Goal: Transaction & Acquisition: Purchase product/service

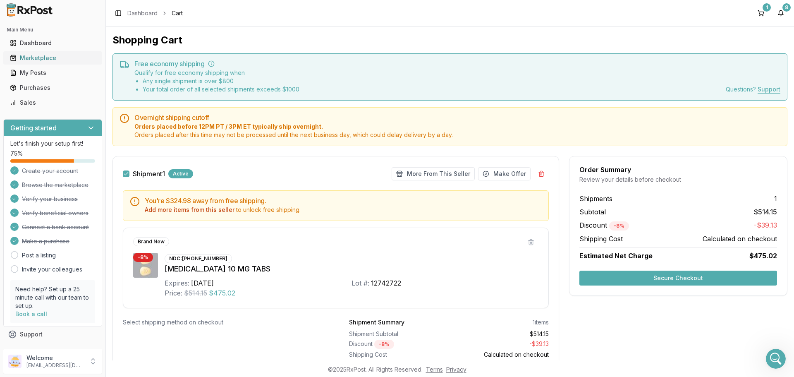
click at [35, 62] on div "Marketplace" at bounding box center [53, 58] width 86 height 8
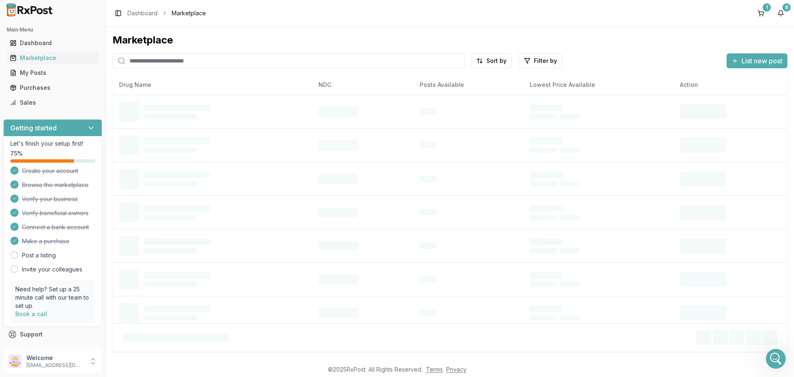
click at [130, 62] on input "search" at bounding box center [289, 60] width 352 height 15
type input "******"
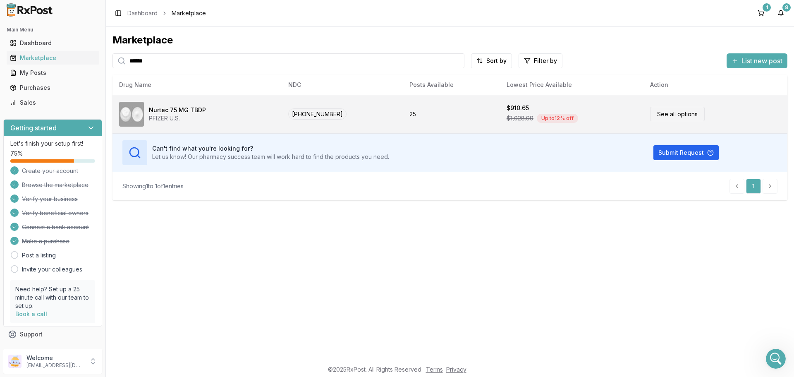
click at [680, 118] on link "See all options" at bounding box center [677, 114] width 55 height 14
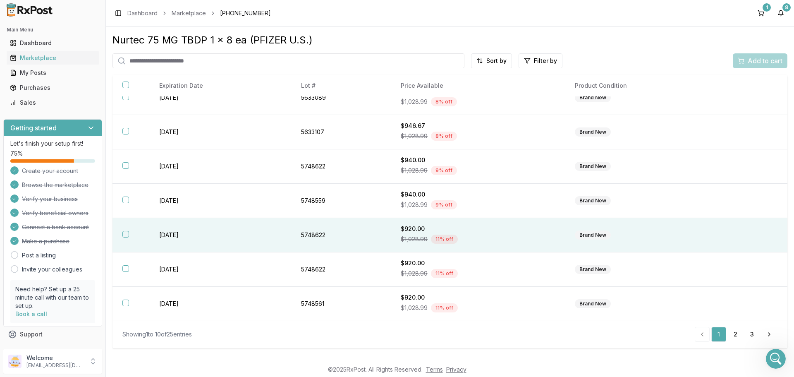
scroll to position [120, 0]
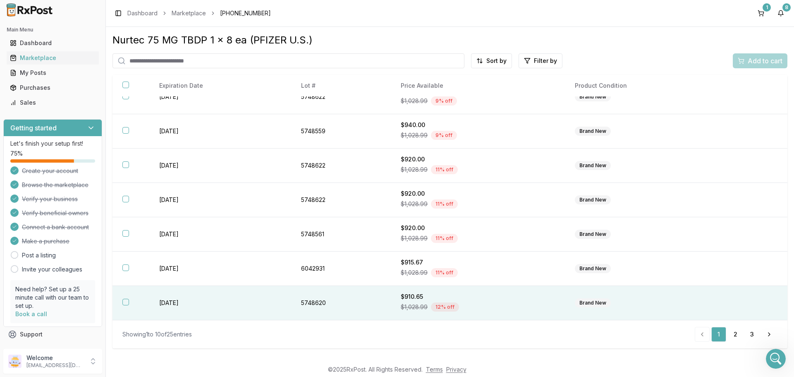
click at [126, 302] on button "button" at bounding box center [125, 302] width 7 height 7
click at [772, 62] on span "Add to cart" at bounding box center [765, 61] width 35 height 10
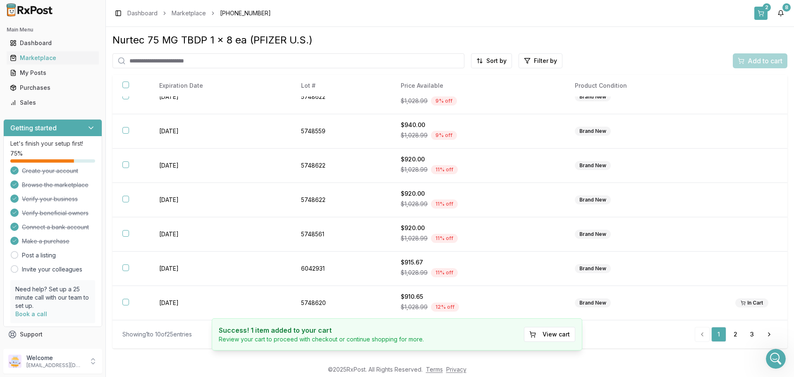
click at [765, 10] on div "2" at bounding box center [767, 7] width 8 height 8
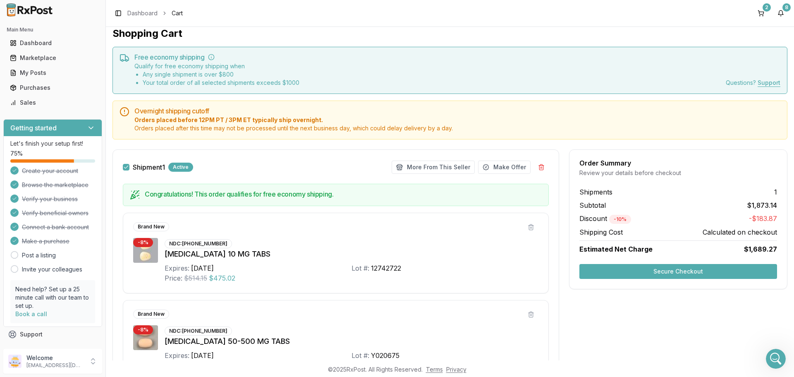
scroll to position [1, 0]
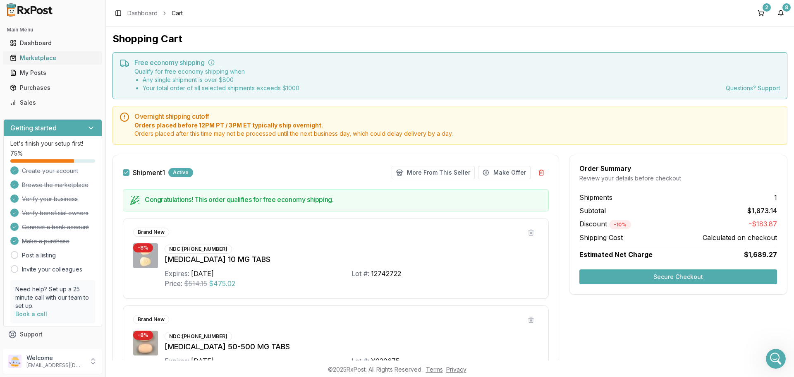
click at [60, 57] on div "Marketplace" at bounding box center [53, 58] width 86 height 8
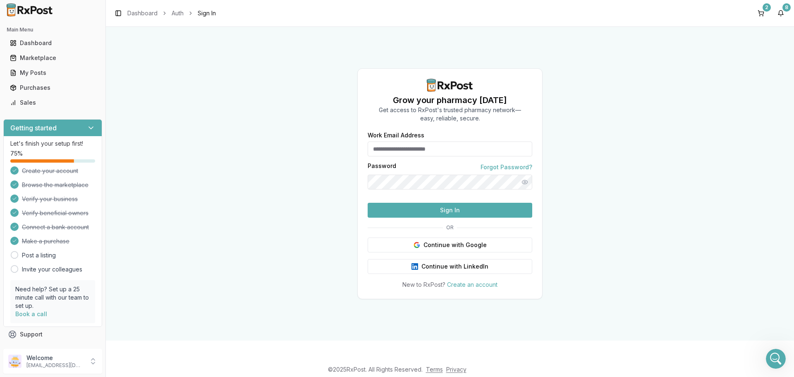
type input "**********"
click at [435, 218] on button "Sign In" at bounding box center [450, 210] width 165 height 15
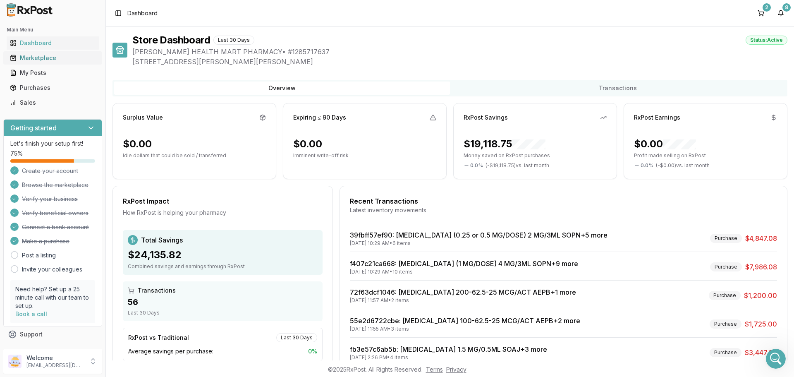
click at [31, 62] on link "Marketplace" at bounding box center [53, 57] width 92 height 15
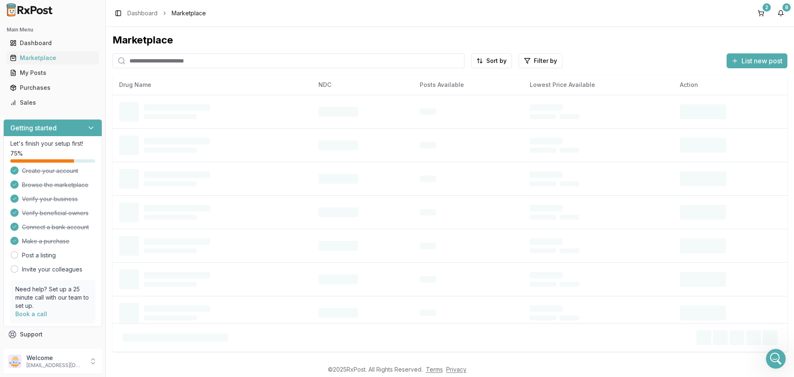
click at [142, 62] on input "search" at bounding box center [289, 60] width 352 height 15
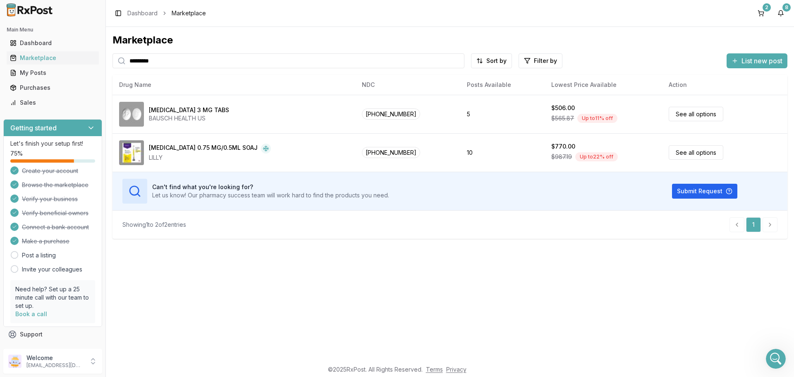
drag, startPoint x: 282, startPoint y: 63, endPoint x: 48, endPoint y: 25, distance: 236.4
click at [56, 28] on div "Main Menu Dashboard Marketplace My Posts Purchases Sales Getting started Let's …" at bounding box center [397, 188] width 794 height 377
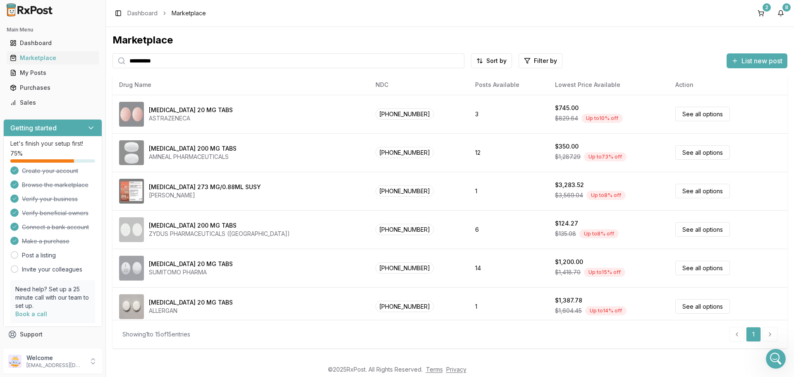
drag, startPoint x: 142, startPoint y: 61, endPoint x: 172, endPoint y: 69, distance: 30.8
click at [144, 62] on input "**********" at bounding box center [289, 60] width 352 height 15
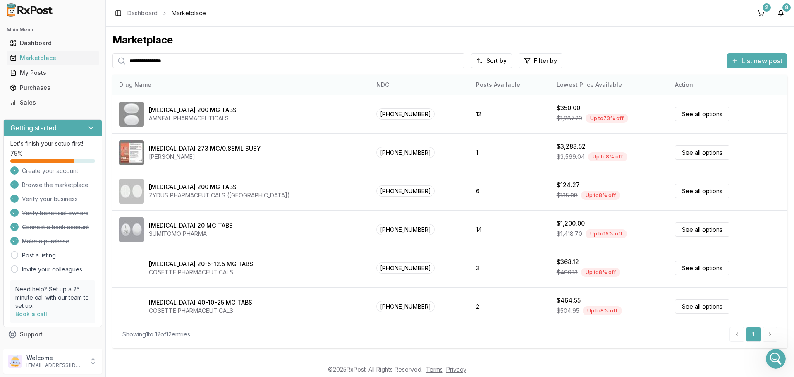
type input "**********"
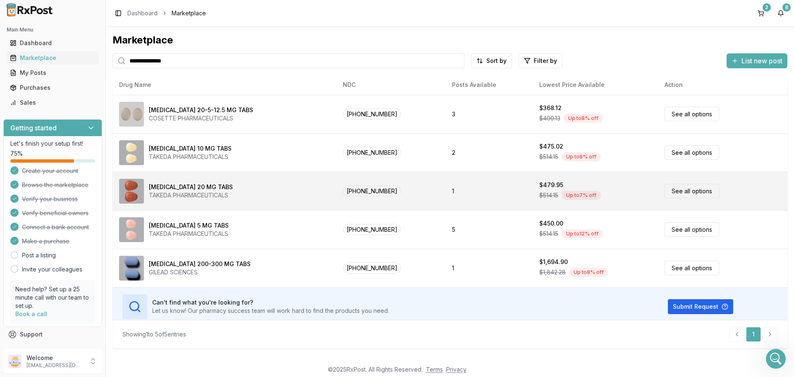
click at [675, 193] on link "See all options" at bounding box center [692, 191] width 55 height 14
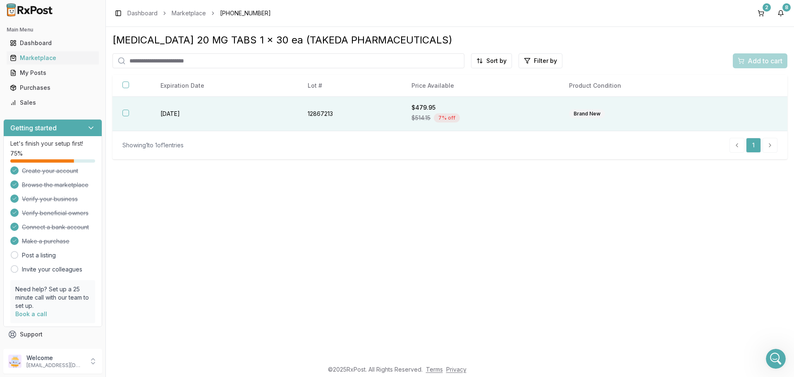
click at [125, 112] on button "button" at bounding box center [125, 113] width 7 height 7
click at [754, 62] on span "Add to cart" at bounding box center [765, 61] width 35 height 10
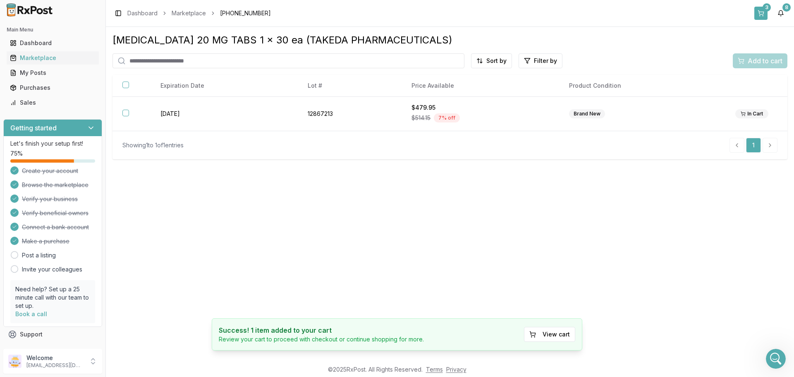
click at [763, 13] on button "3" at bounding box center [761, 13] width 13 height 13
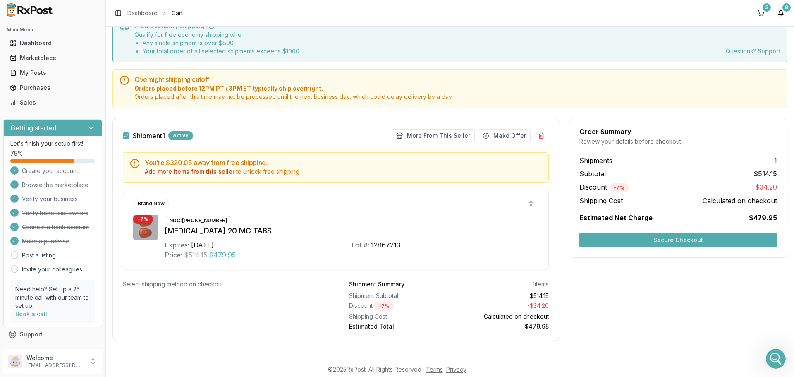
scroll to position [42, 0]
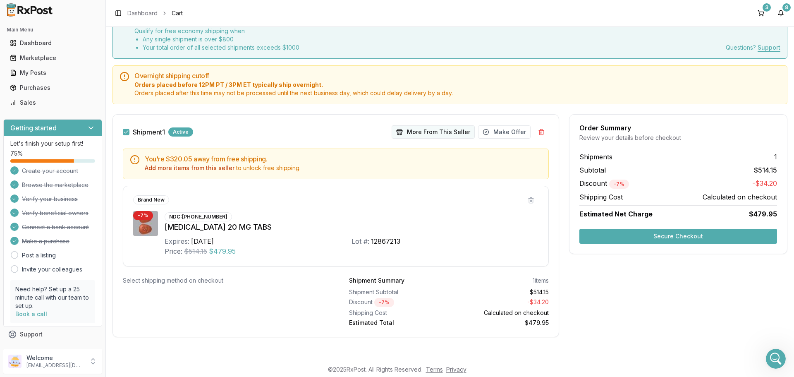
click at [431, 135] on button "More From This Seller" at bounding box center [433, 131] width 83 height 13
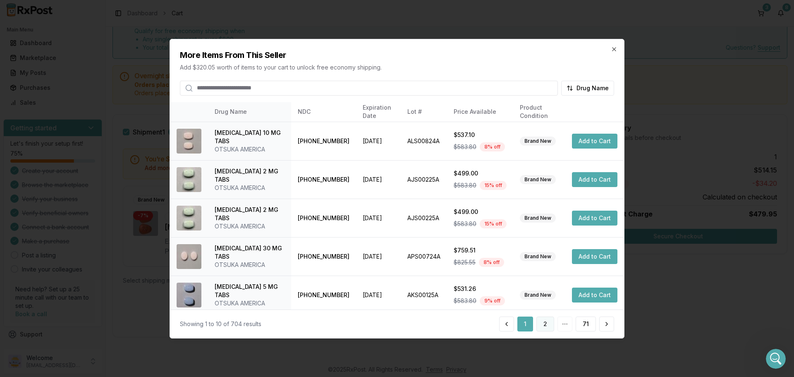
click at [541, 326] on button "2" at bounding box center [546, 323] width 18 height 15
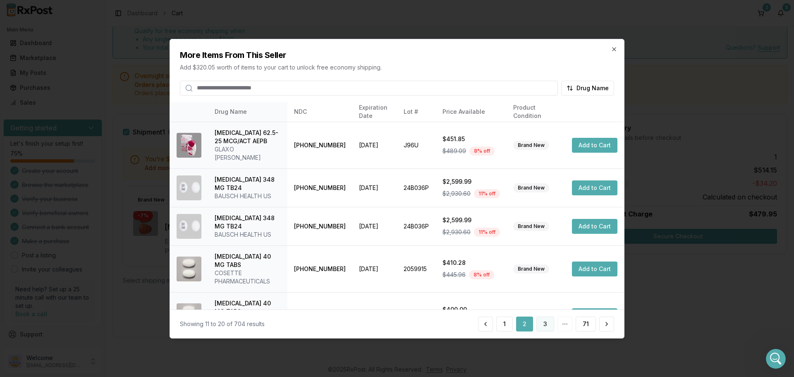
click at [549, 326] on button "3" at bounding box center [546, 323] width 18 height 15
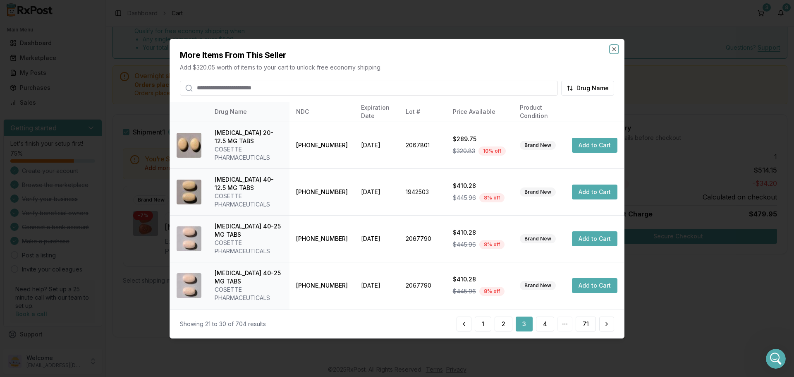
click at [615, 50] on icon "button" at bounding box center [614, 49] width 7 height 7
